Goal: Transaction & Acquisition: Book appointment/travel/reservation

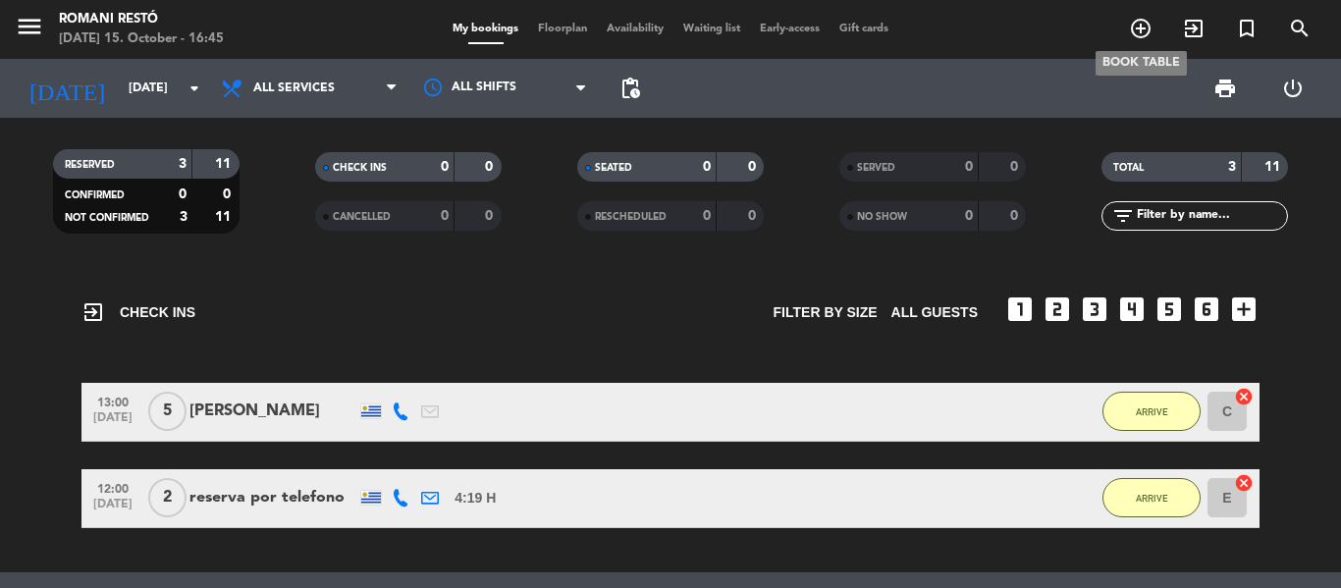
click at [1139, 17] on icon "add_circle_outline" at bounding box center [1141, 29] width 24 height 24
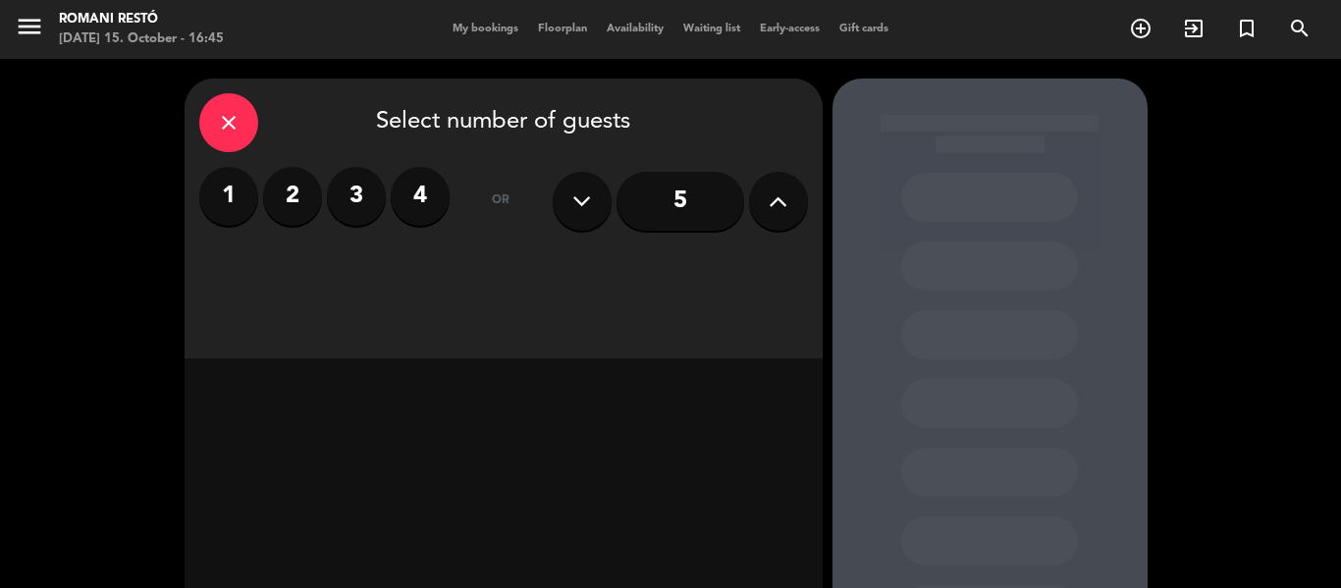
click at [354, 208] on label "3" at bounding box center [356, 196] width 59 height 59
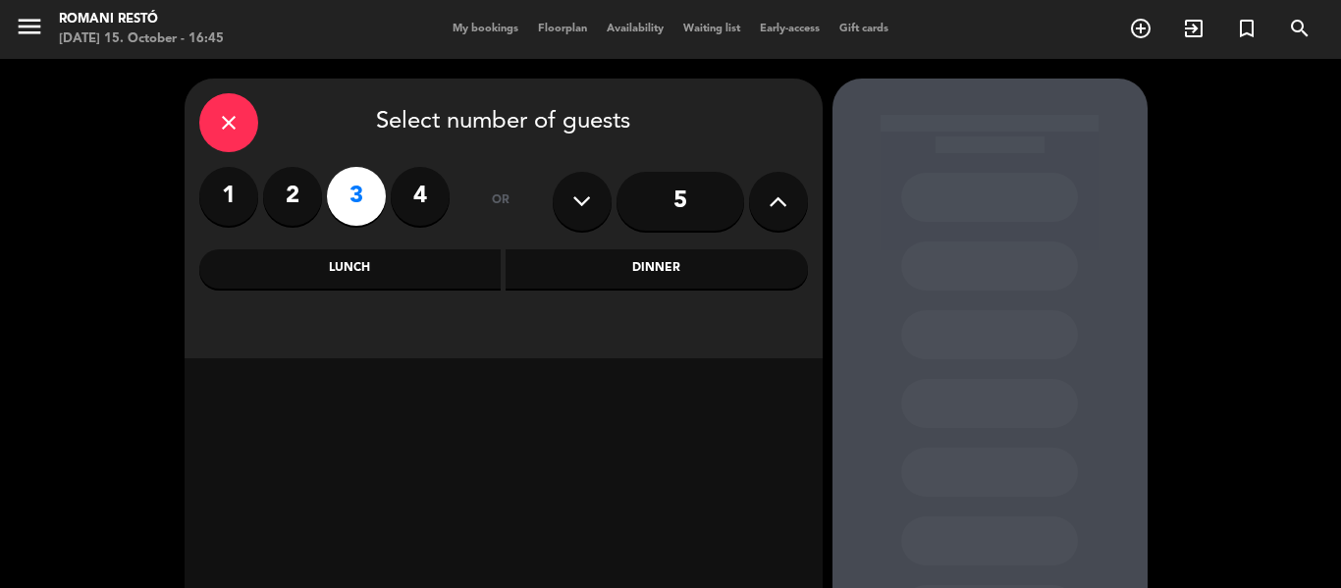
click at [606, 269] on div "Dinner" at bounding box center [657, 268] width 302 height 39
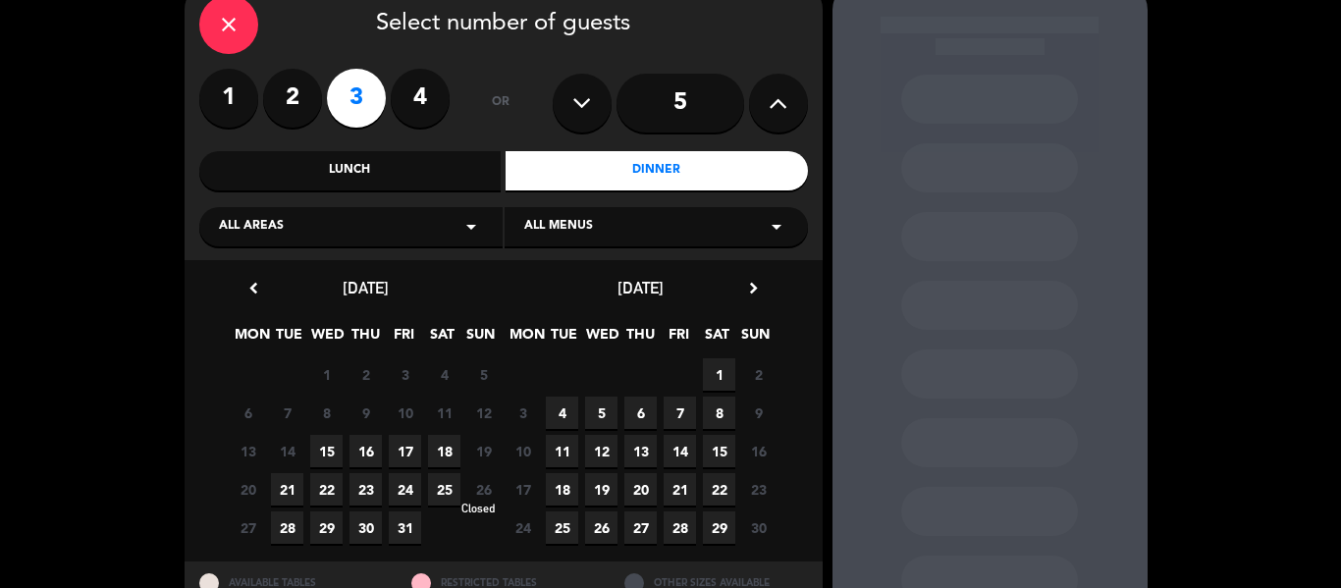
scroll to position [175, 0]
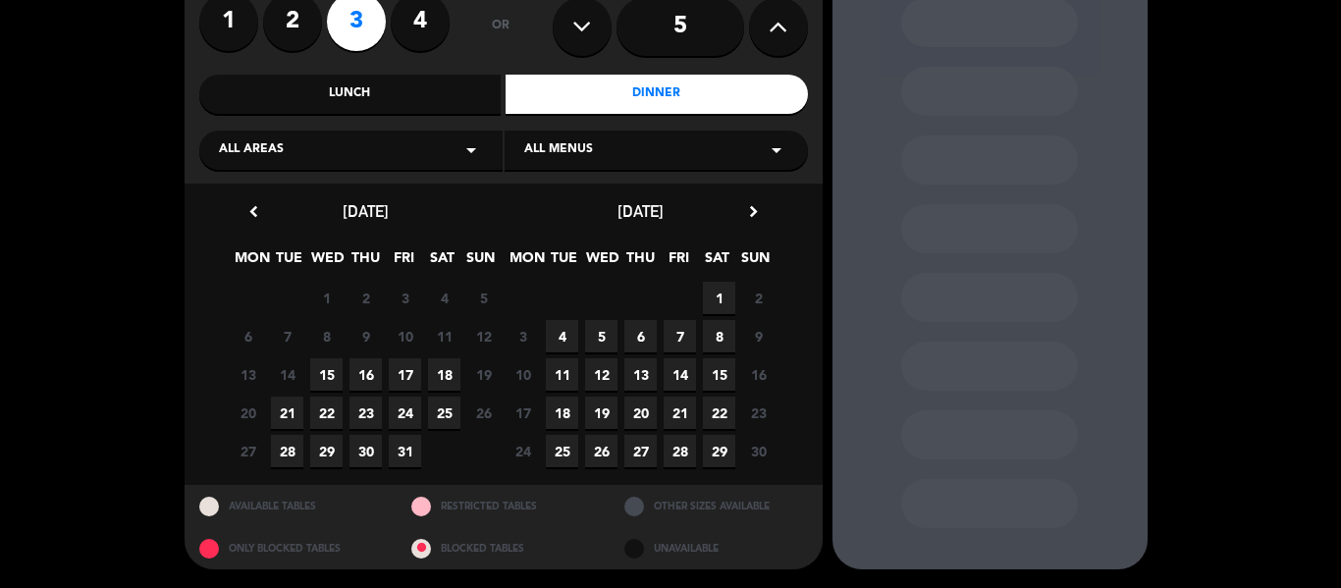
click at [361, 368] on span "16" at bounding box center [365, 374] width 32 height 32
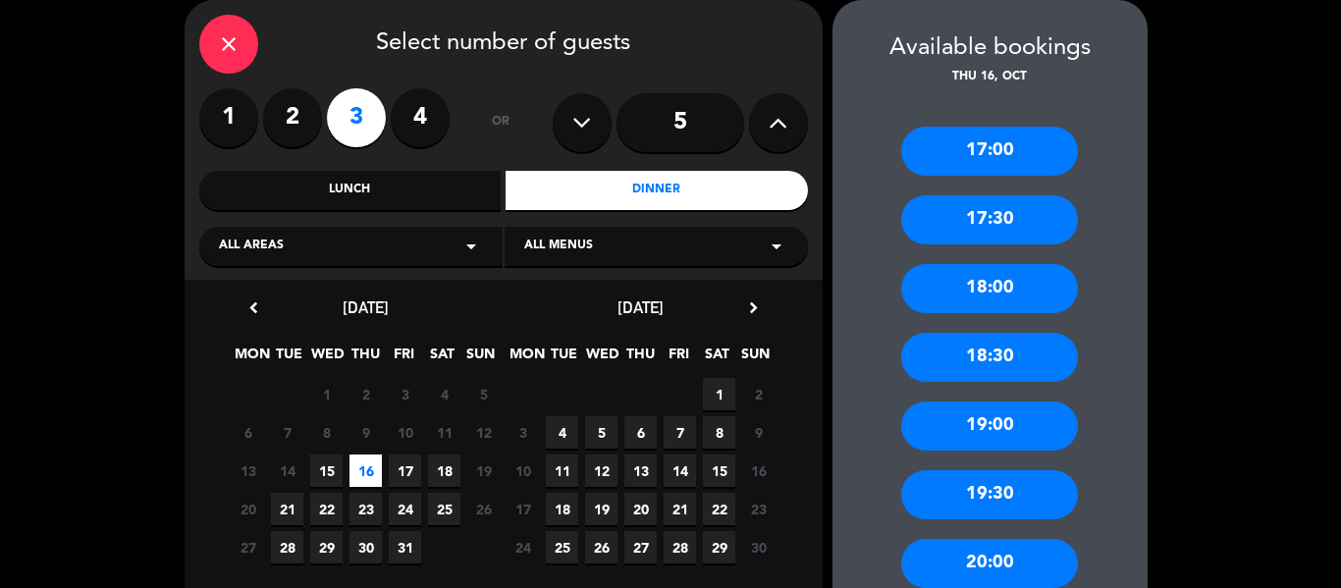
click at [1008, 431] on div "19:00" at bounding box center [989, 426] width 177 height 49
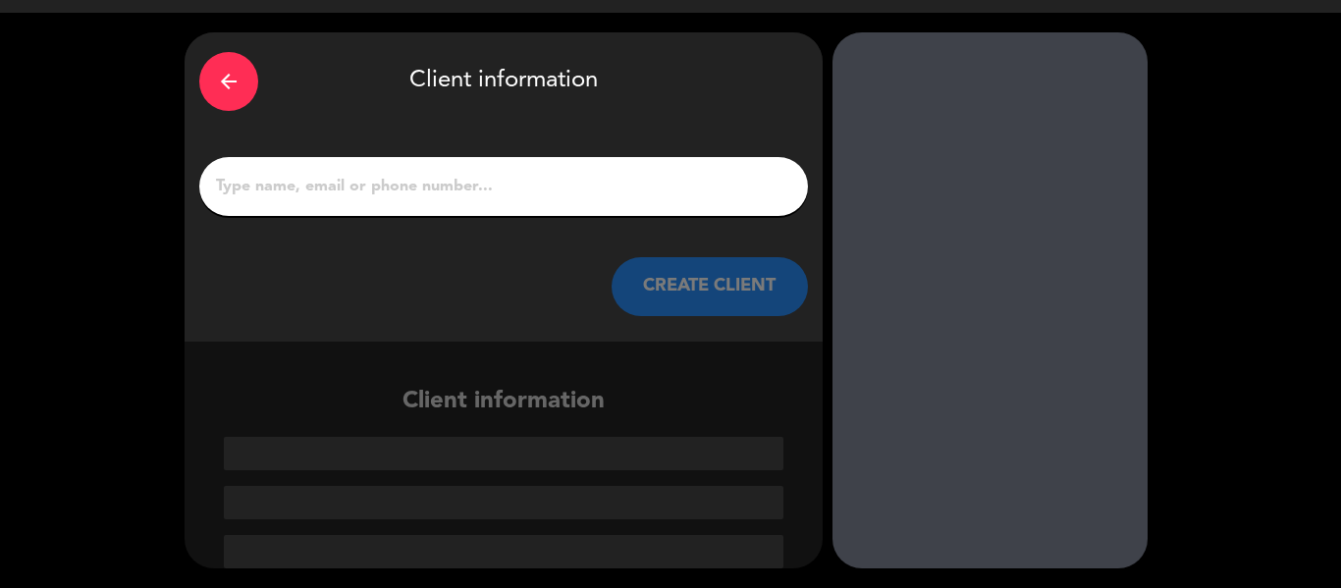
click at [419, 186] on input "1" at bounding box center [503, 186] width 579 height 27
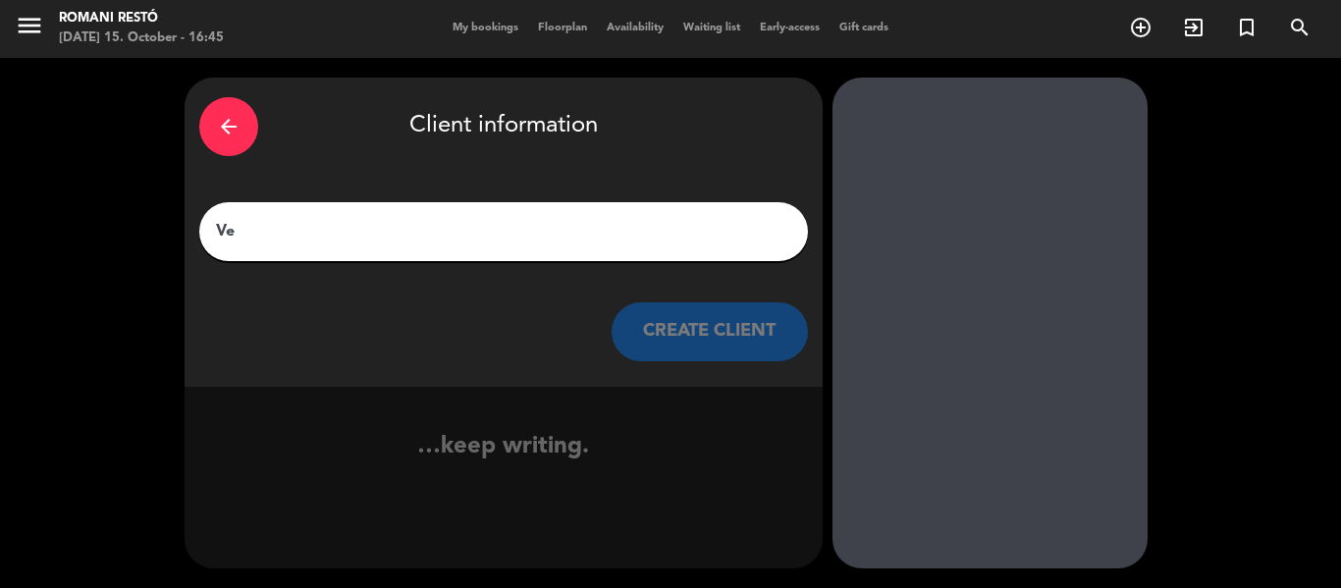
type input "V"
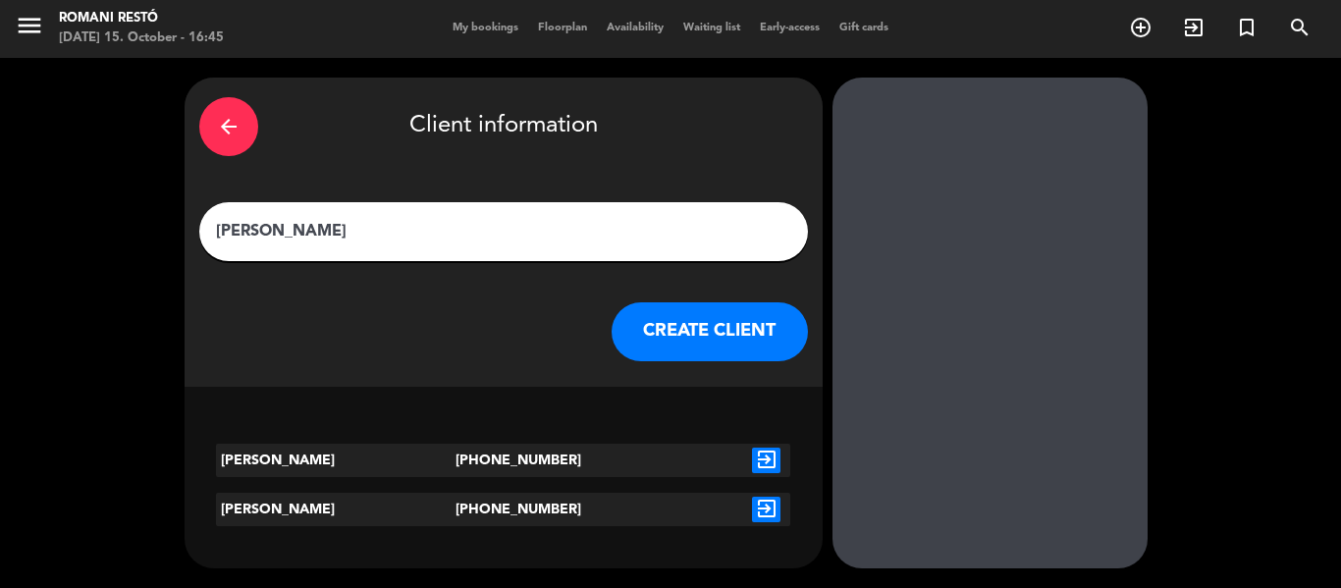
type input "[PERSON_NAME]"
click at [717, 332] on button "CREATE CLIENT" at bounding box center [710, 331] width 196 height 59
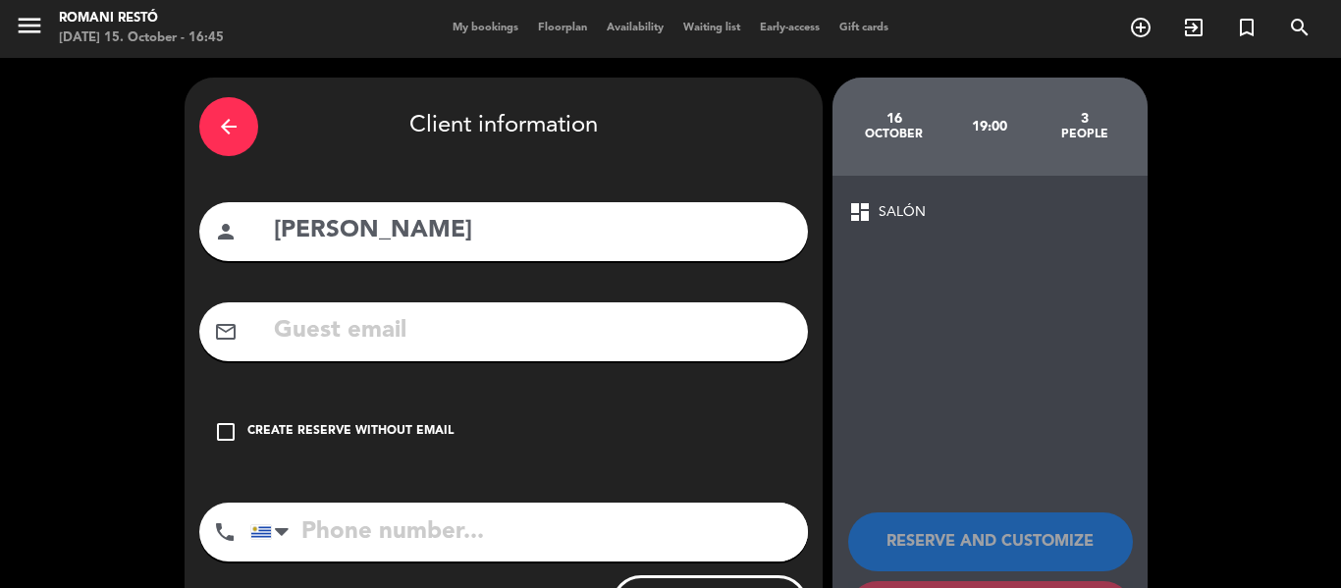
click at [230, 434] on icon "check_box_outline_blank" at bounding box center [226, 432] width 24 height 24
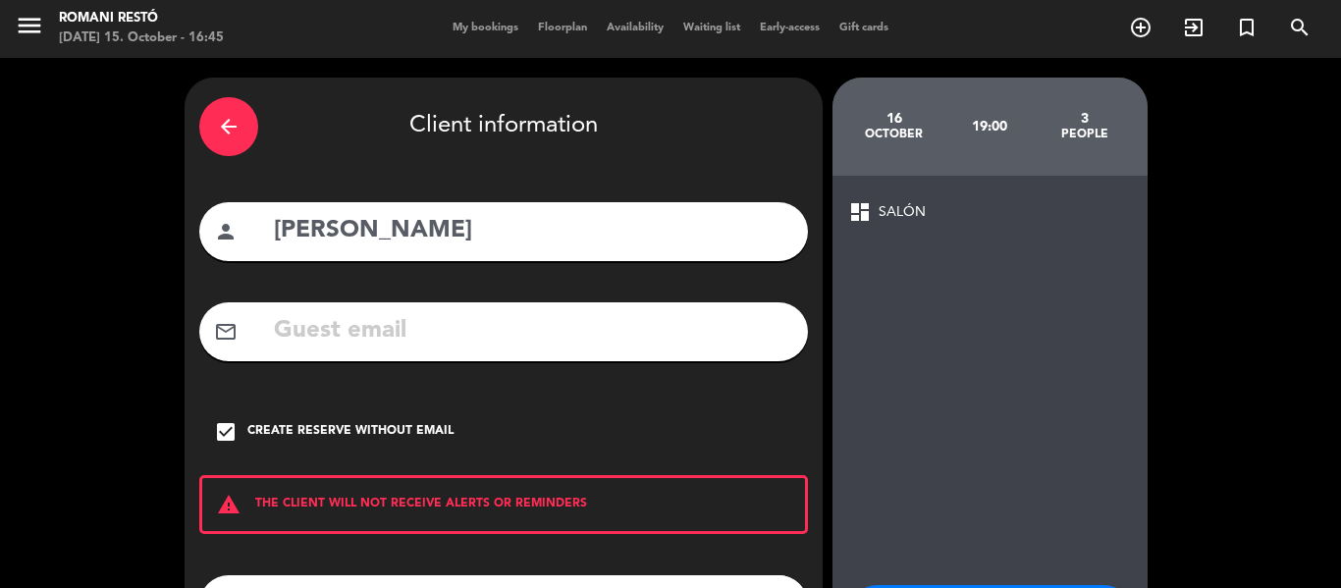
scroll to position [169, 0]
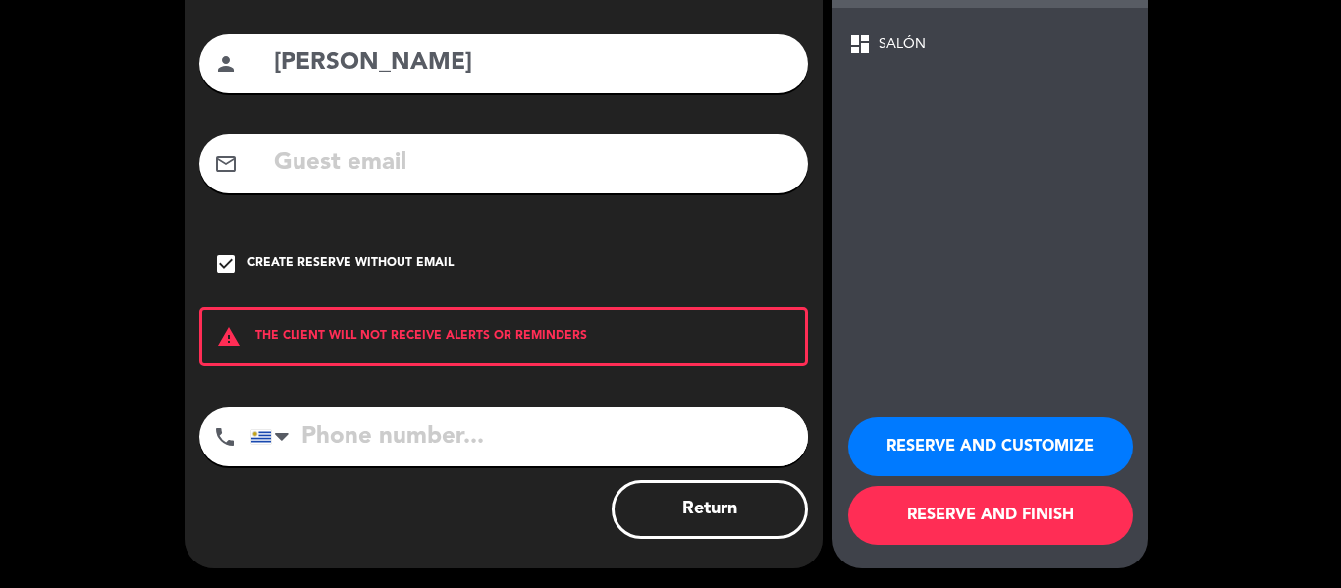
click at [412, 454] on input "tel" at bounding box center [529, 436] width 558 height 59
type input "98761748"
click at [992, 513] on button "RESERVE AND FINISH" at bounding box center [990, 515] width 285 height 59
